Goal: Task Accomplishment & Management: Use online tool/utility

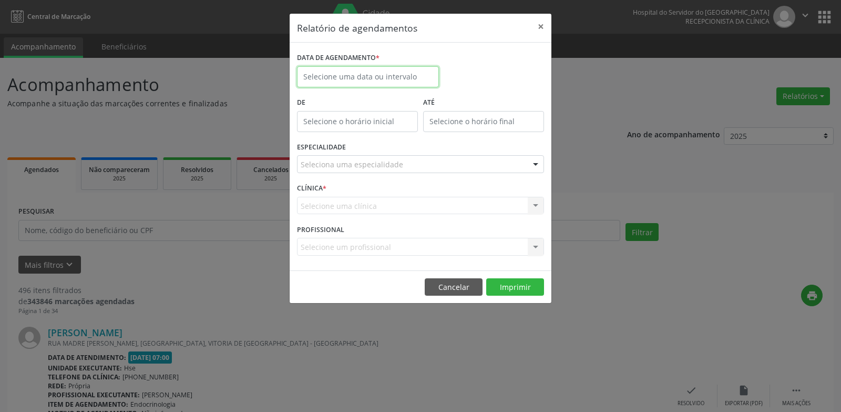
click at [347, 80] on input "text" at bounding box center [368, 76] width 142 height 21
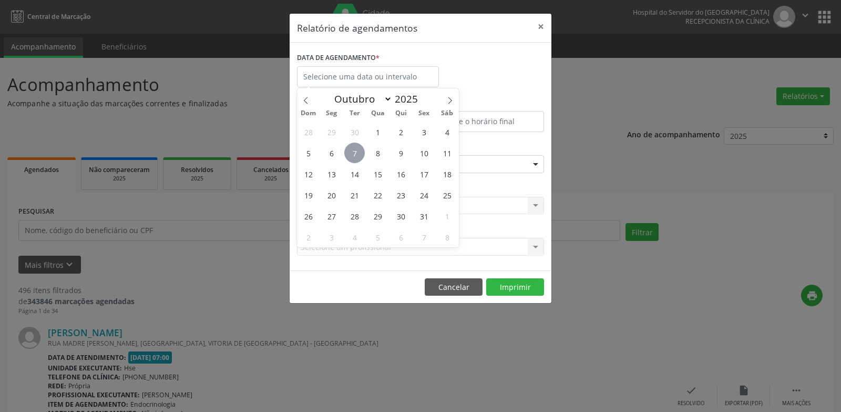
click at [355, 150] on span "7" at bounding box center [354, 152] width 20 height 20
type input "[DATE]"
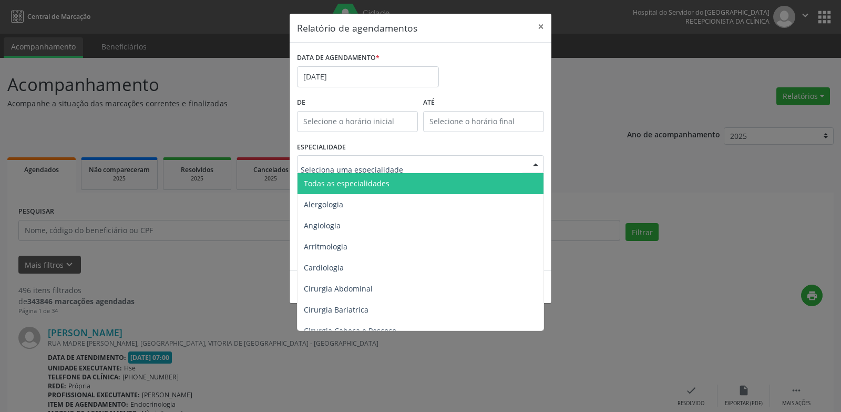
click at [385, 186] on span "Todas as especialidades" at bounding box center [347, 183] width 86 height 10
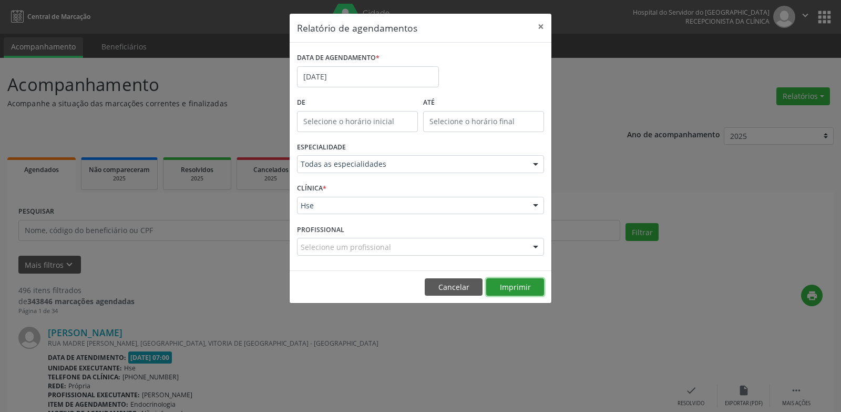
click at [511, 291] on button "Imprimir" at bounding box center [515, 287] width 58 height 18
click at [402, 155] on div "ESPECIALIDADE Todas as especialidades Todas as especialidades Alergologia Angio…" at bounding box center [420, 159] width 252 height 41
click at [414, 138] on div "De" at bounding box center [357, 117] width 126 height 45
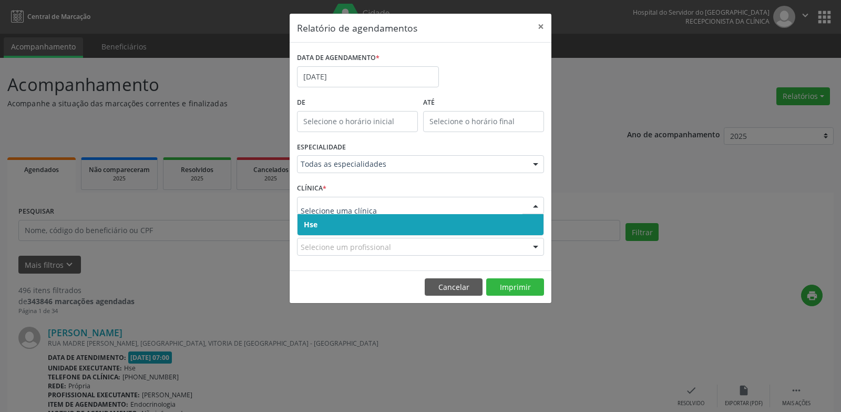
click at [365, 228] on span "Hse" at bounding box center [420, 224] width 246 height 21
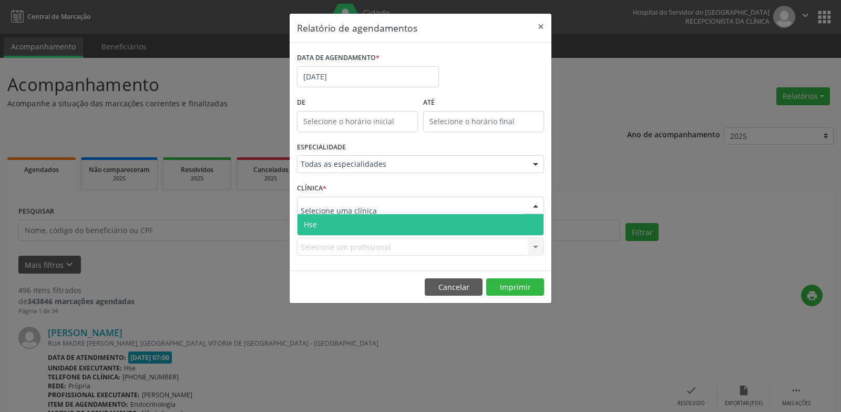
click at [361, 219] on span "Hse" at bounding box center [420, 224] width 246 height 21
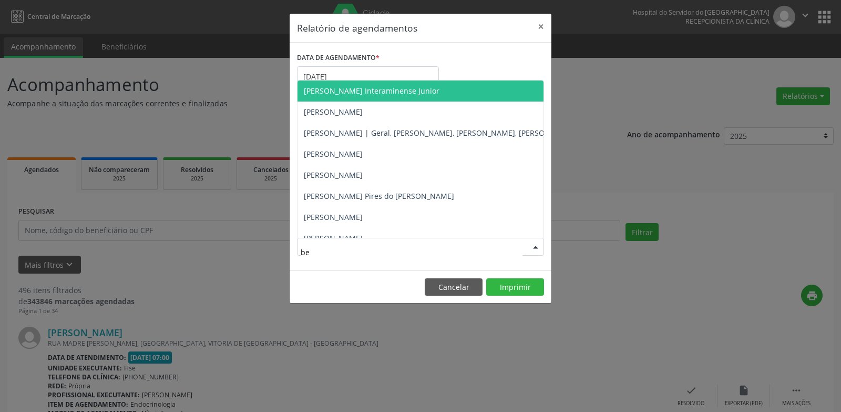
type input "bet"
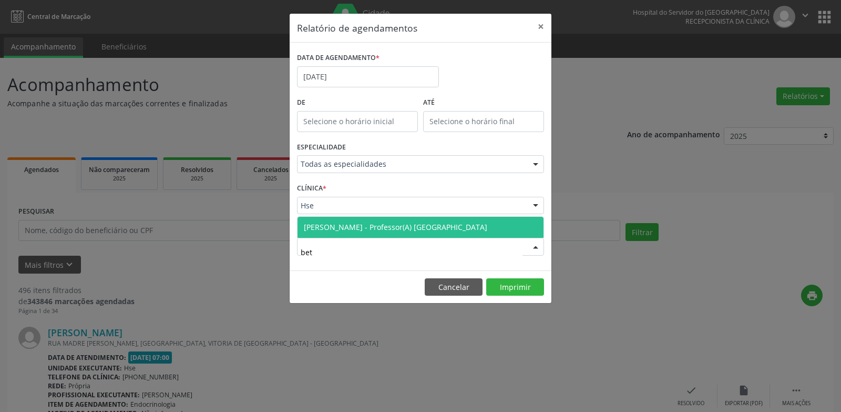
click at [379, 233] on span "[PERSON_NAME] - Professor(A) [GEOGRAPHIC_DATA]" at bounding box center [420, 227] width 246 height 21
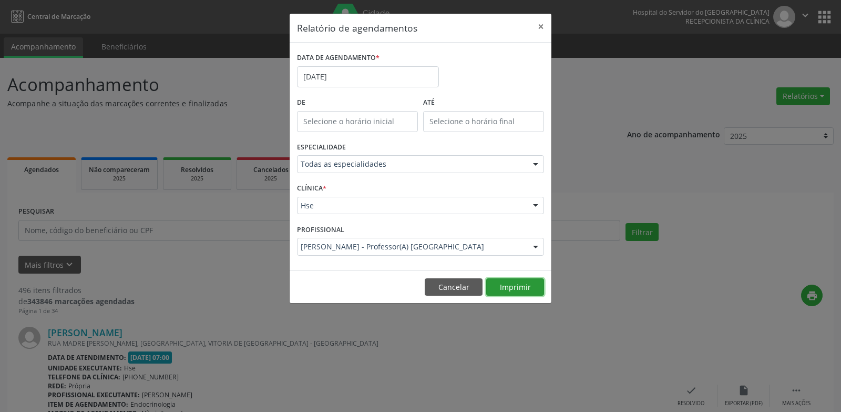
click at [517, 293] on button "Imprimir" at bounding box center [515, 287] width 58 height 18
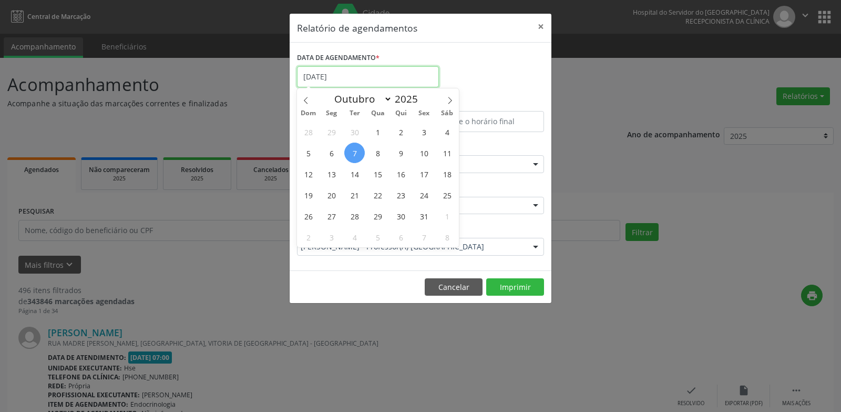
drag, startPoint x: 395, startPoint y: 68, endPoint x: 392, endPoint y: 78, distance: 10.5
click at [395, 68] on input "[DATE]" at bounding box center [368, 76] width 142 height 21
click at [337, 151] on span "6" at bounding box center [331, 152] width 20 height 20
type input "[DATE]"
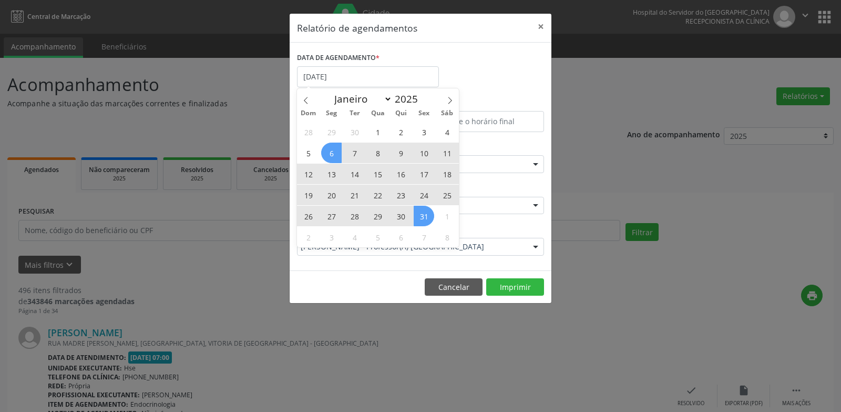
click at [425, 213] on span "31" at bounding box center [424, 215] width 20 height 20
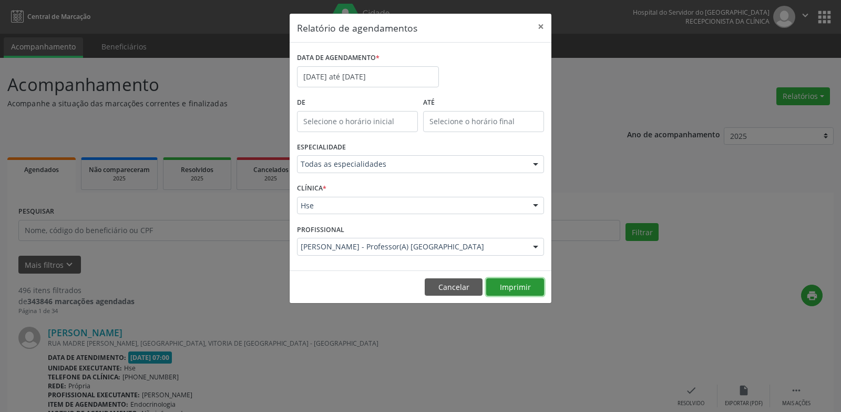
click at [513, 278] on button "Imprimir" at bounding box center [515, 287] width 58 height 18
